Goal: Information Seeking & Learning: Learn about a topic

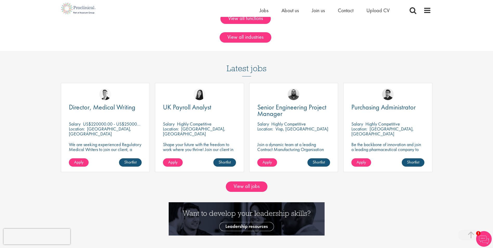
scroll to position [453, 0]
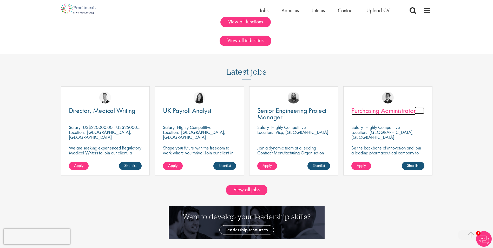
click at [396, 111] on span "Purchasing Administrator" at bounding box center [384, 110] width 64 height 9
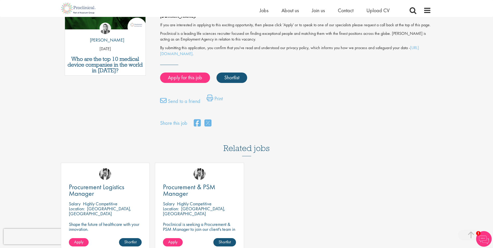
scroll to position [312, 0]
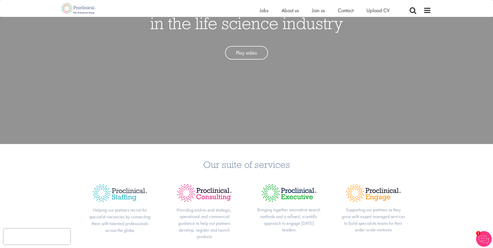
scroll to position [63, 0]
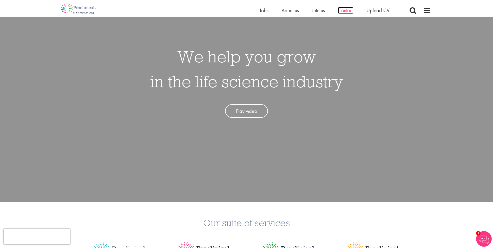
click at [349, 11] on span "Contact" at bounding box center [346, 10] width 16 height 7
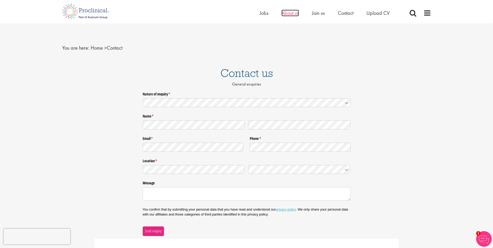
click at [291, 13] on span "About us" at bounding box center [290, 13] width 17 height 7
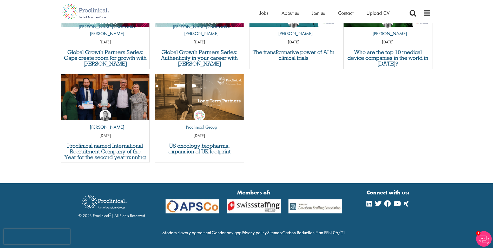
scroll to position [1941, 0]
